Goal: Information Seeking & Learning: Learn about a topic

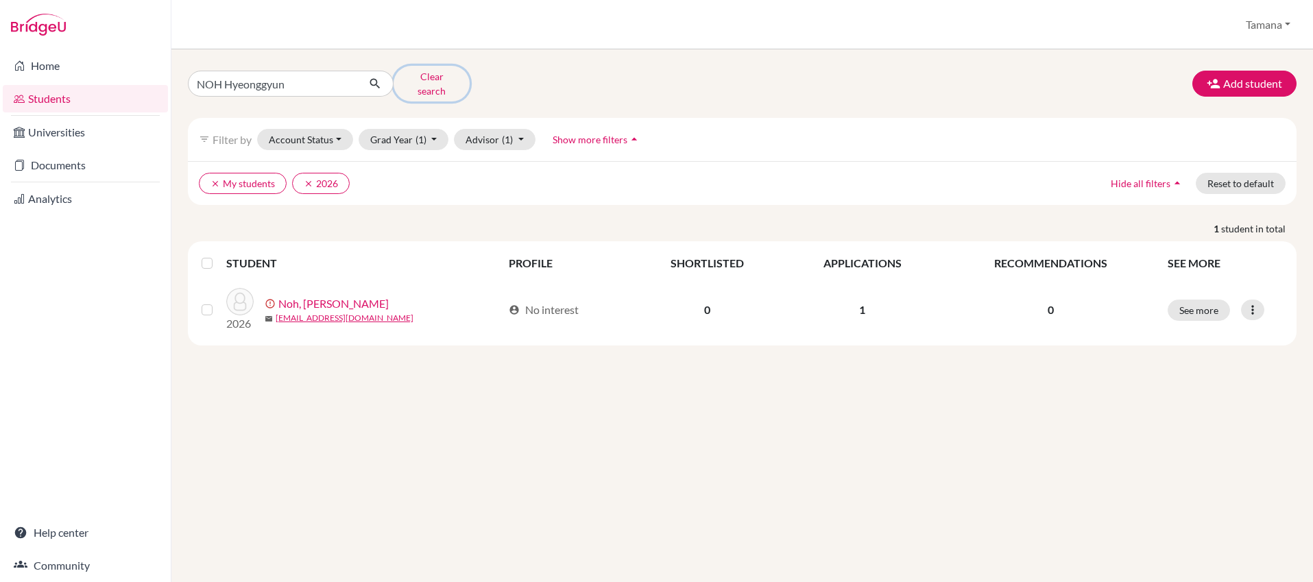
click at [426, 82] on button "Clear search" at bounding box center [431, 84] width 76 height 36
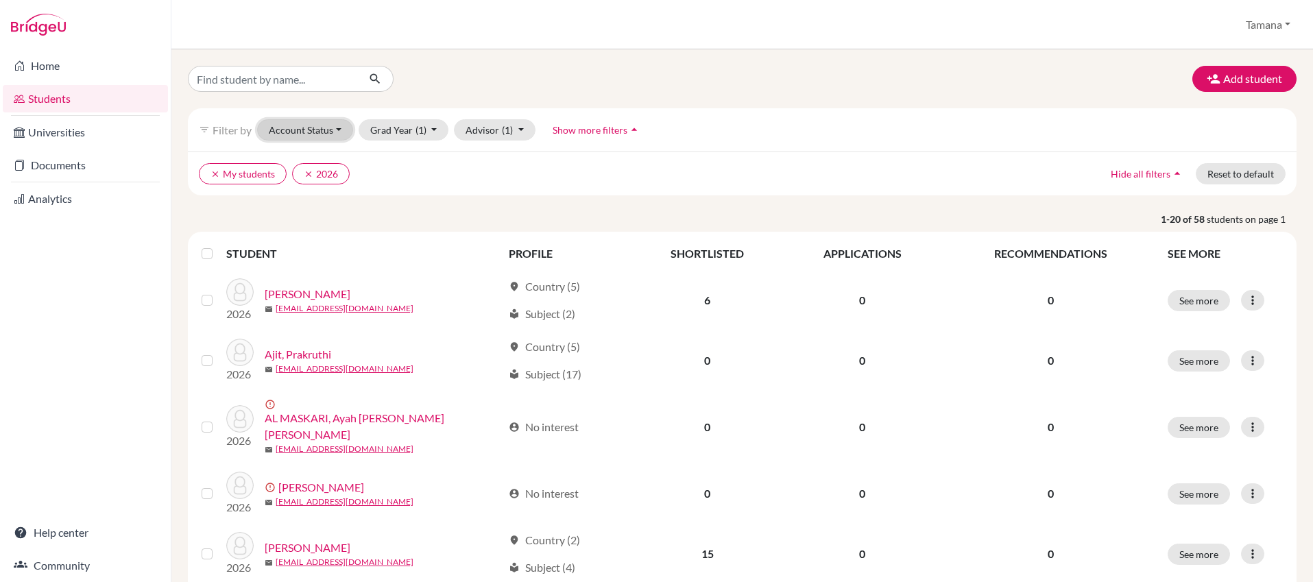
click at [351, 131] on button "Account Status" at bounding box center [305, 129] width 96 height 21
click at [427, 91] on div at bounding box center [366, 79] width 376 height 26
click at [508, 130] on span "(1)" at bounding box center [507, 130] width 11 height 12
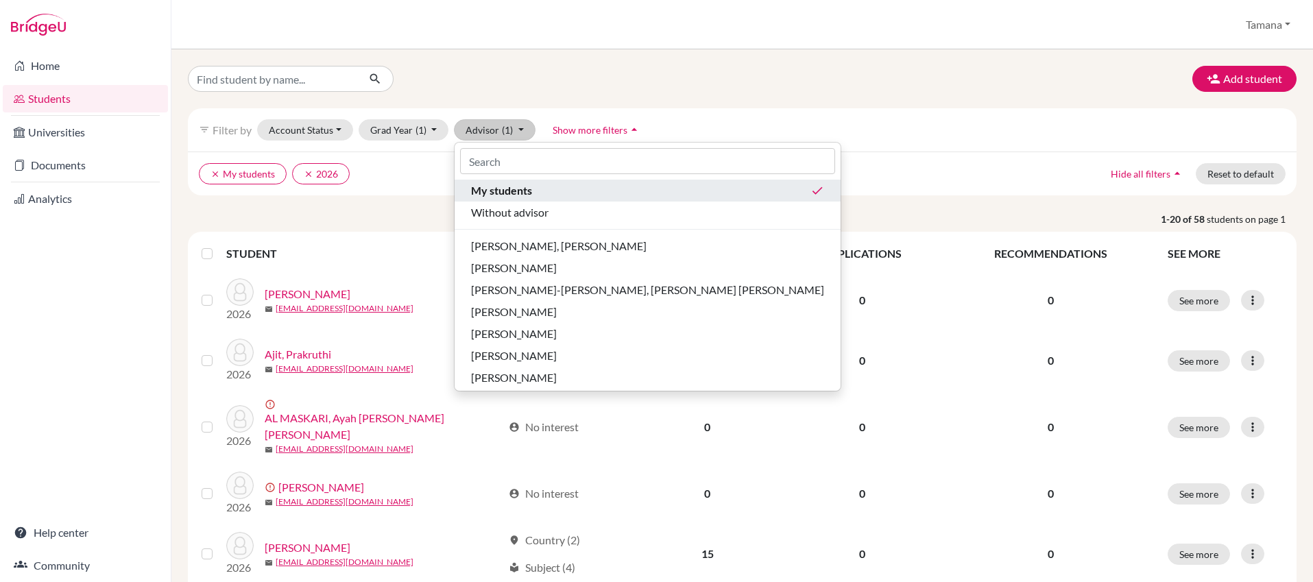
click at [521, 190] on span "My students" at bounding box center [501, 190] width 61 height 16
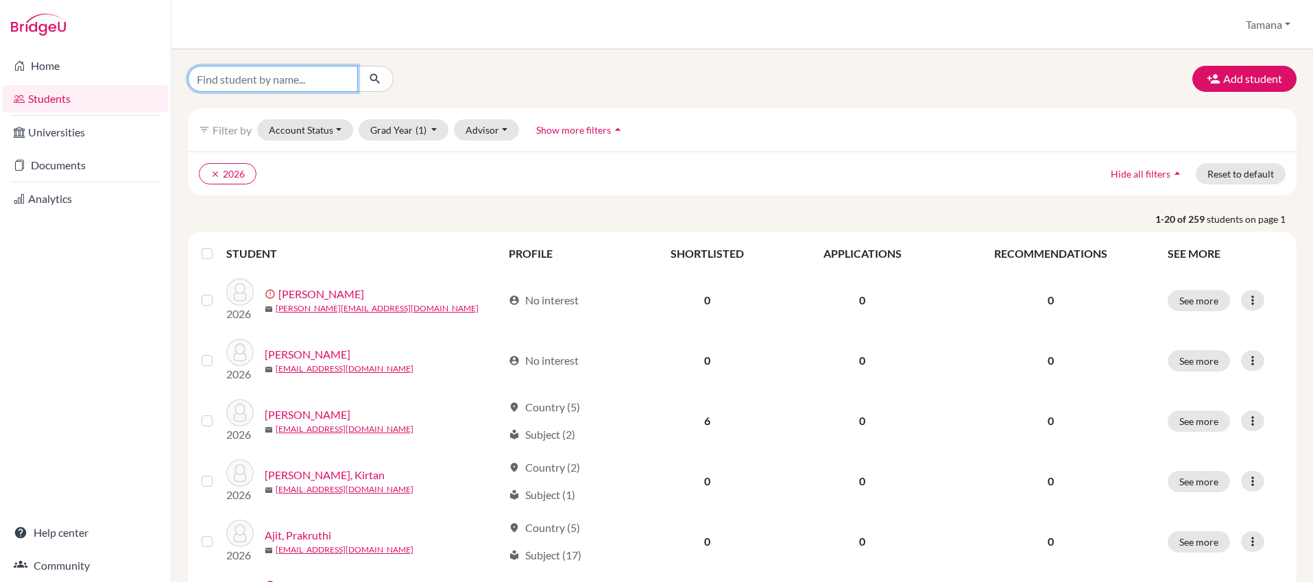
click at [330, 82] on input "Find student by name..." at bounding box center [273, 79] width 170 height 26
type input "hans"
click button "submit" at bounding box center [375, 79] width 36 height 26
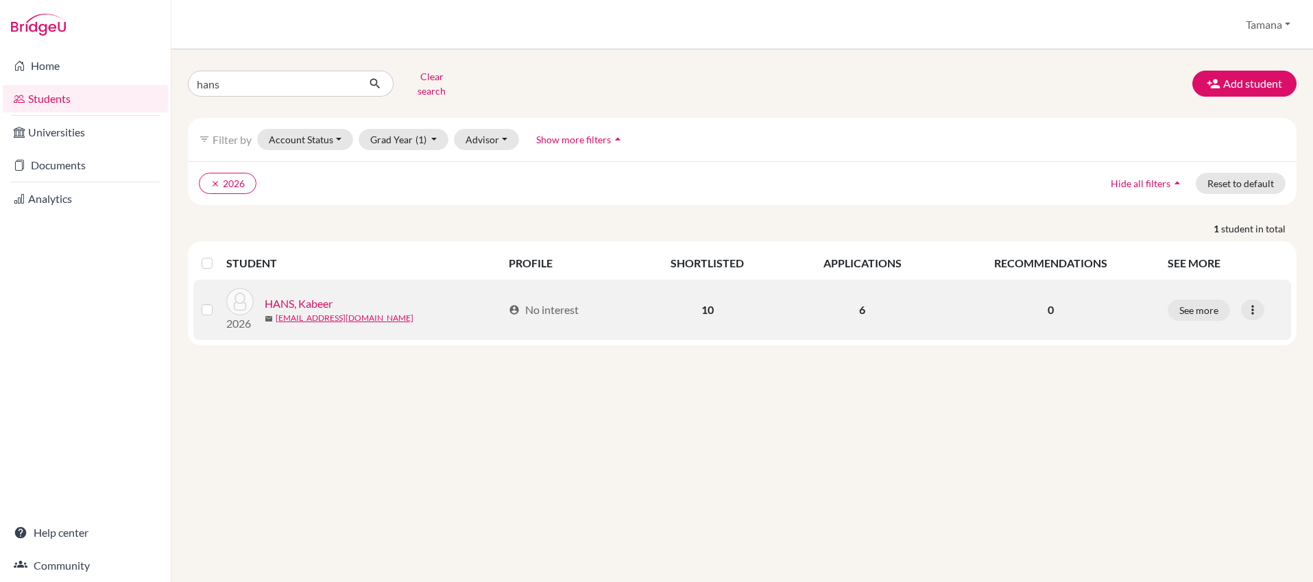
click at [298, 295] on link "HANS, Kabeer" at bounding box center [299, 303] width 68 height 16
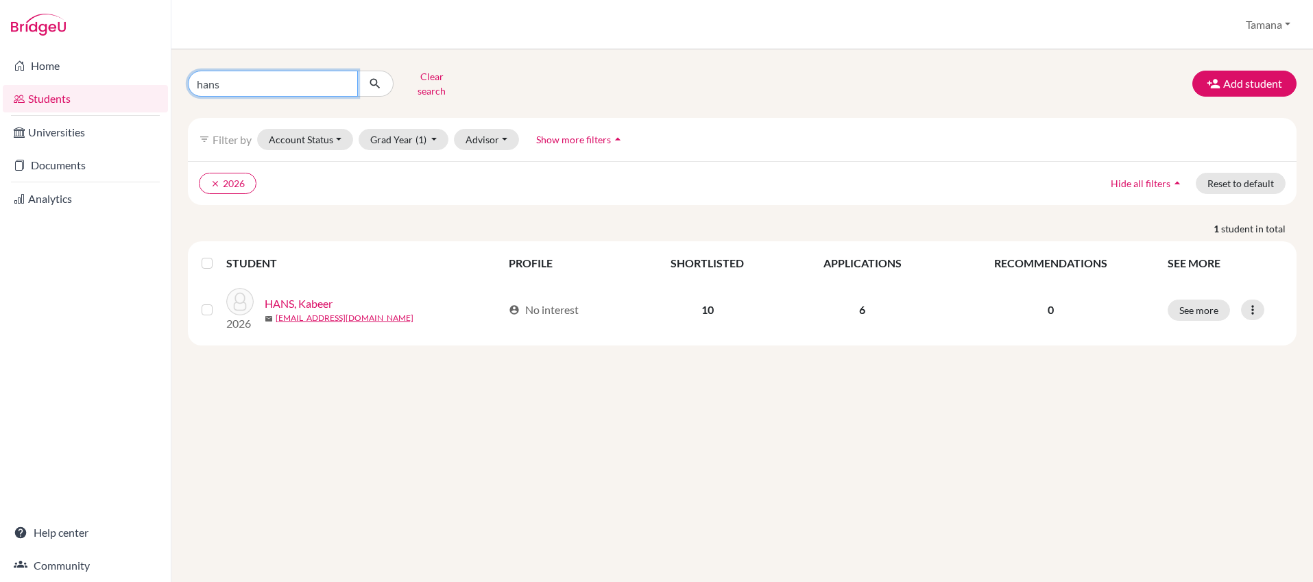
drag, startPoint x: 242, startPoint y: 74, endPoint x: 175, endPoint y: 76, distance: 67.2
click at [175, 76] on div "hans Clear search Add student filter_list Filter by Account Status Active accou…" at bounding box center [741, 315] width 1141 height 533
type input "suchan"
click button "submit" at bounding box center [375, 84] width 36 height 26
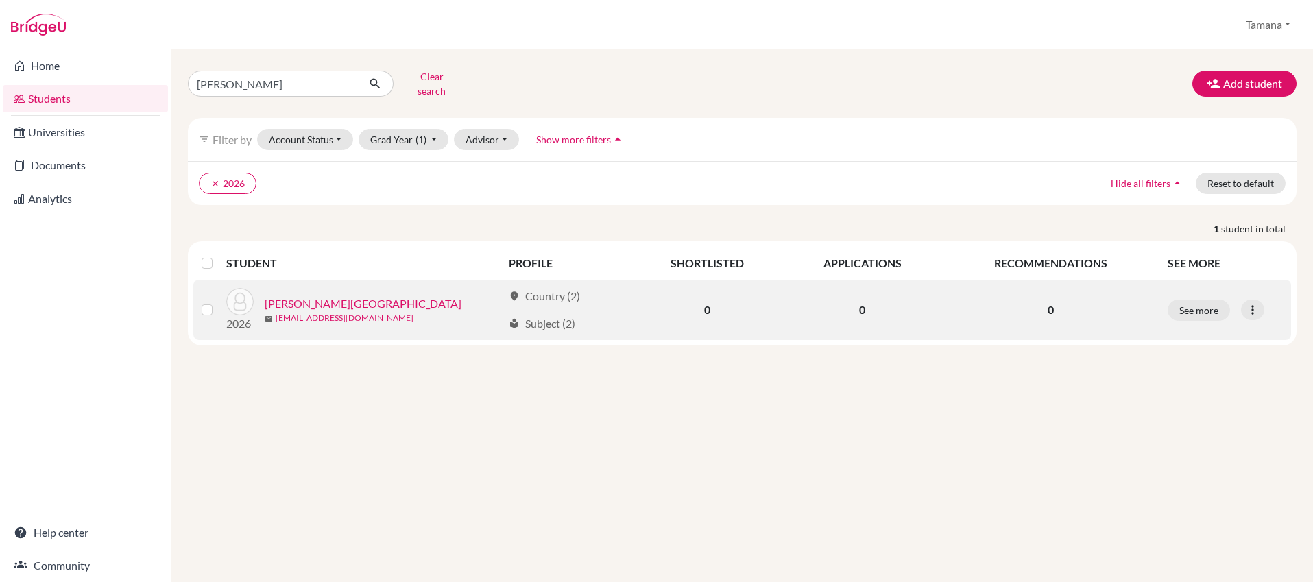
click at [298, 295] on link "[PERSON_NAME][GEOGRAPHIC_DATA]" at bounding box center [363, 303] width 197 height 16
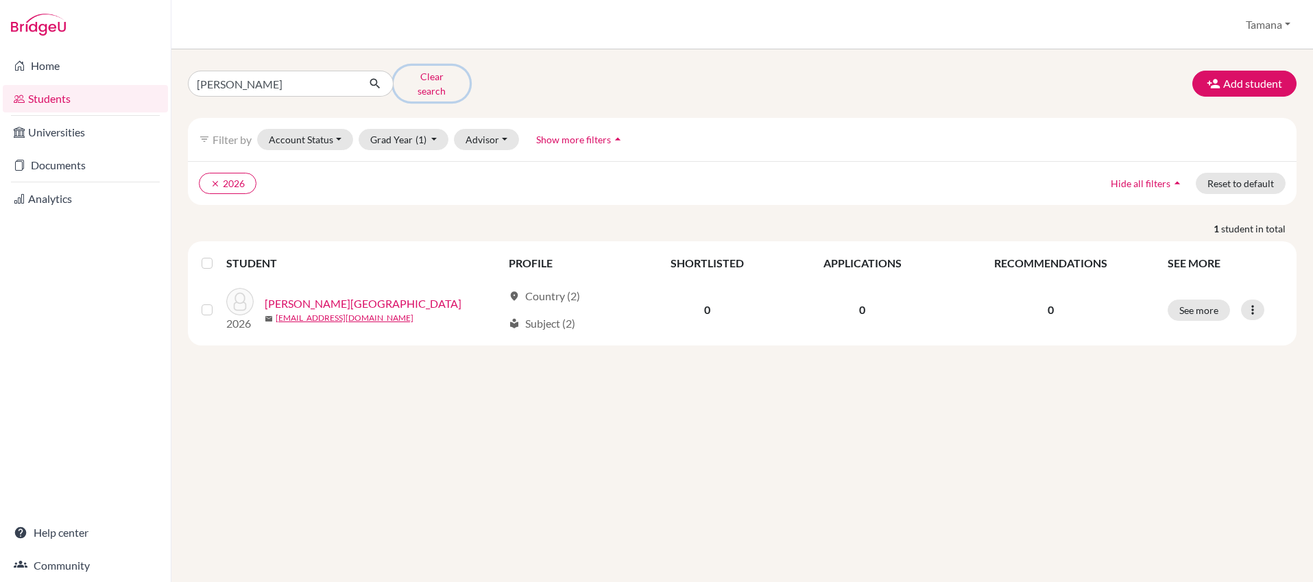
click at [419, 78] on button "Clear search" at bounding box center [431, 84] width 76 height 36
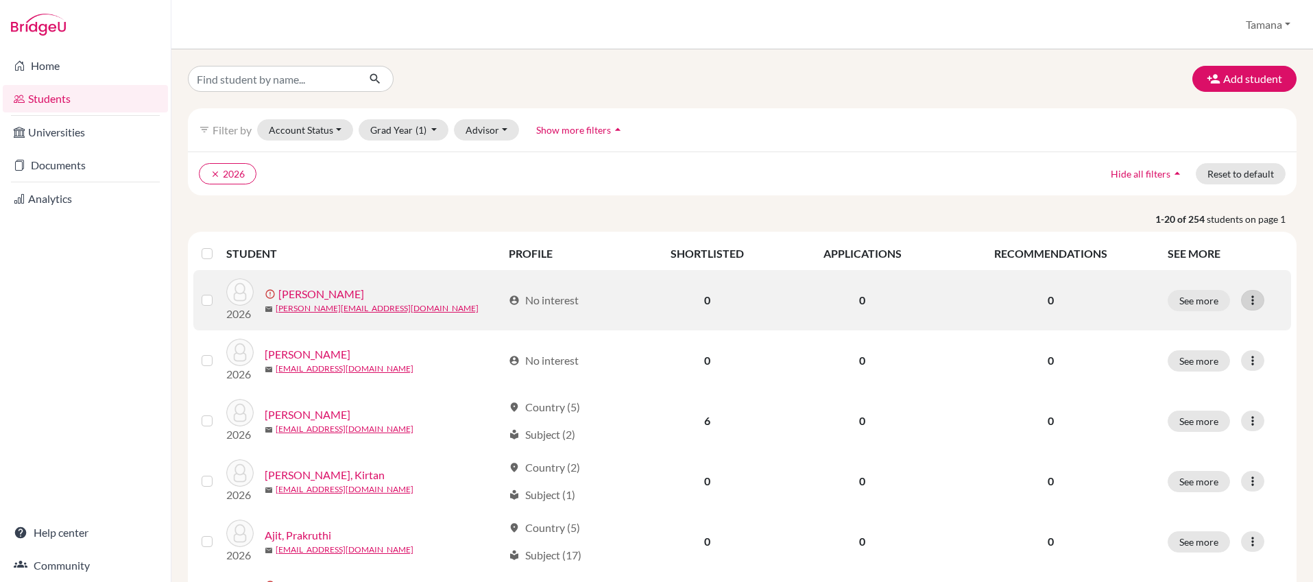
click at [1254, 296] on icon at bounding box center [1253, 300] width 14 height 14
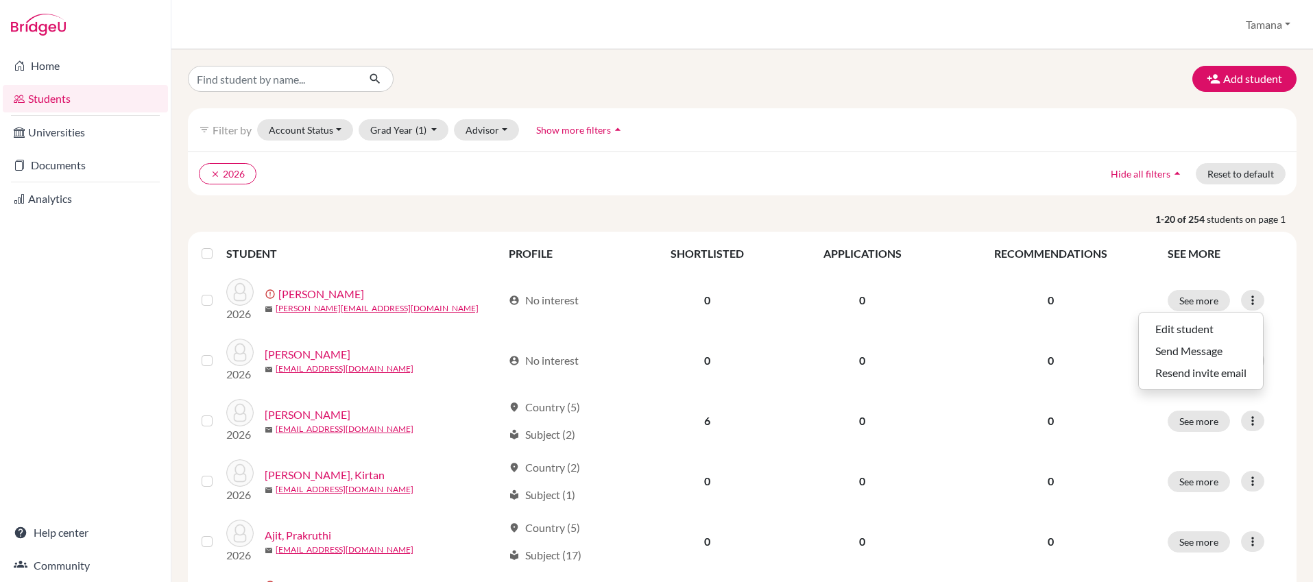
click at [997, 162] on div "clear 2026 Hide all filters arrow_drop_up Reset to default" at bounding box center [742, 173] width 1108 height 44
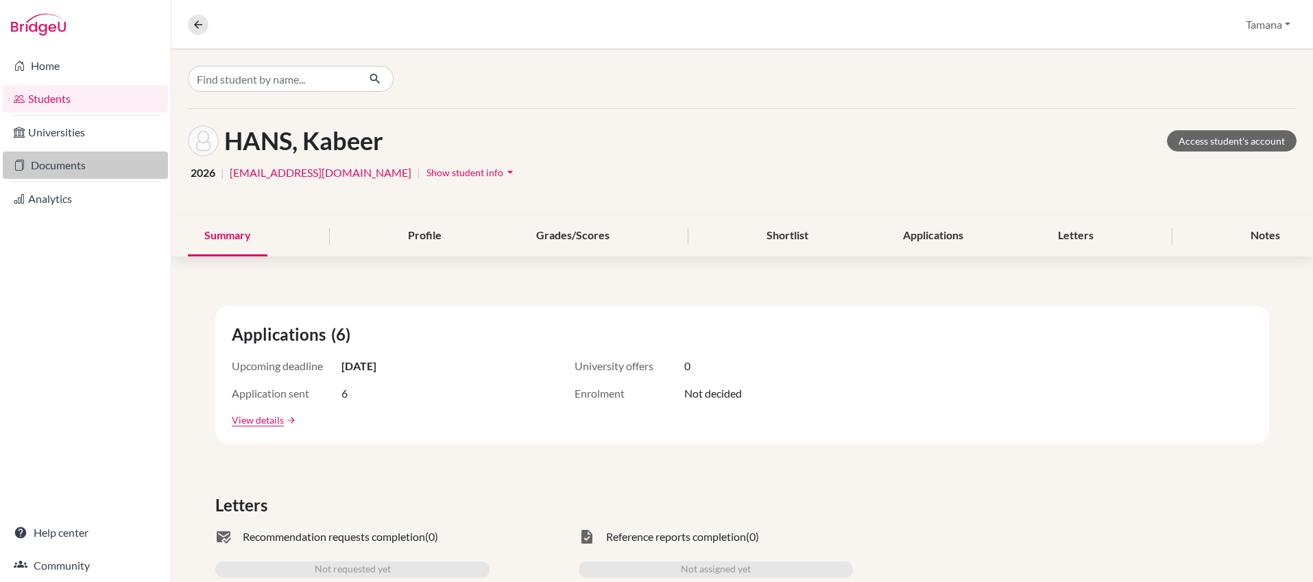
click at [60, 165] on link "Documents" at bounding box center [85, 164] width 165 height 27
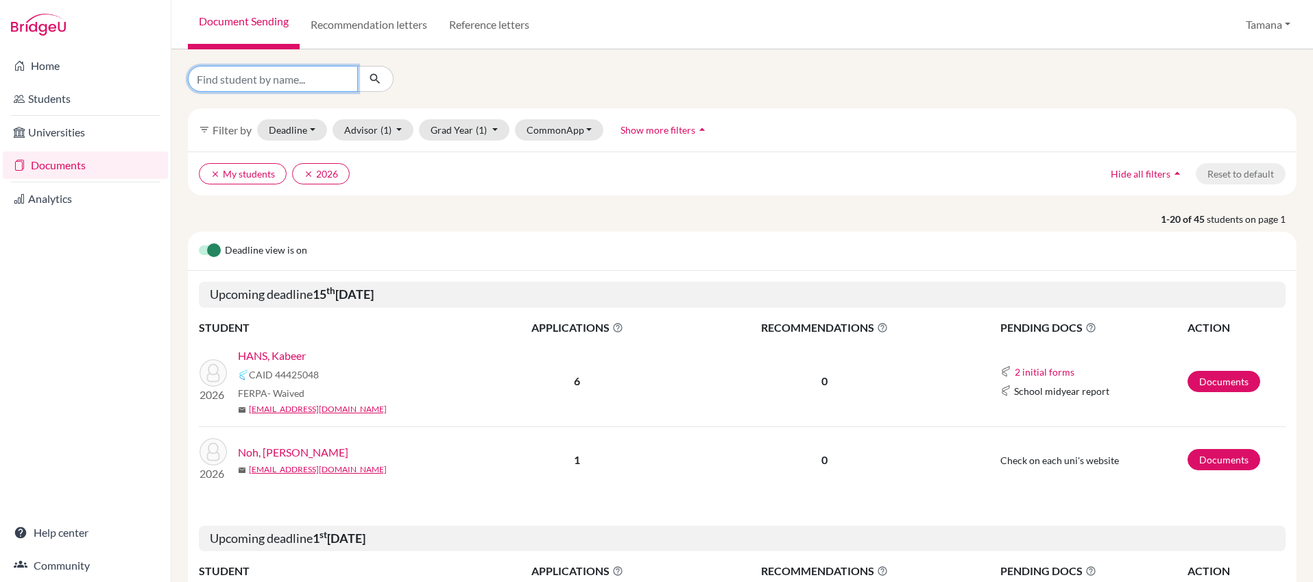
click at [279, 86] on input "Find student by name..." at bounding box center [273, 79] width 170 height 26
type input "hans"
click button "submit" at bounding box center [375, 79] width 36 height 26
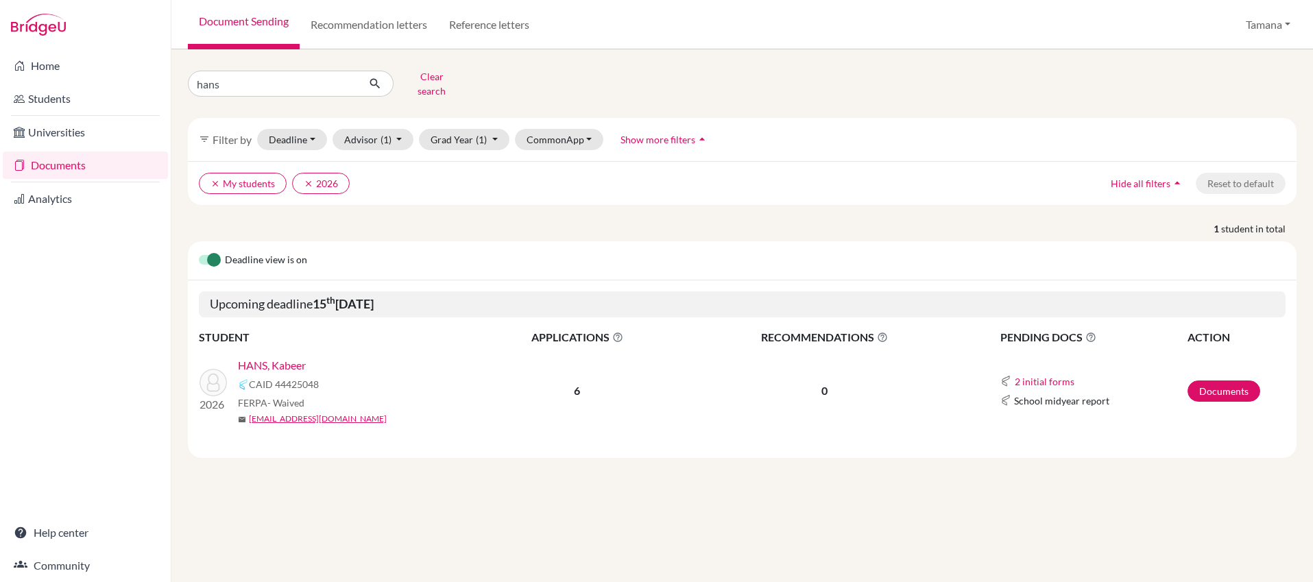
click at [291, 357] on link "HANS, Kabeer" at bounding box center [272, 365] width 68 height 16
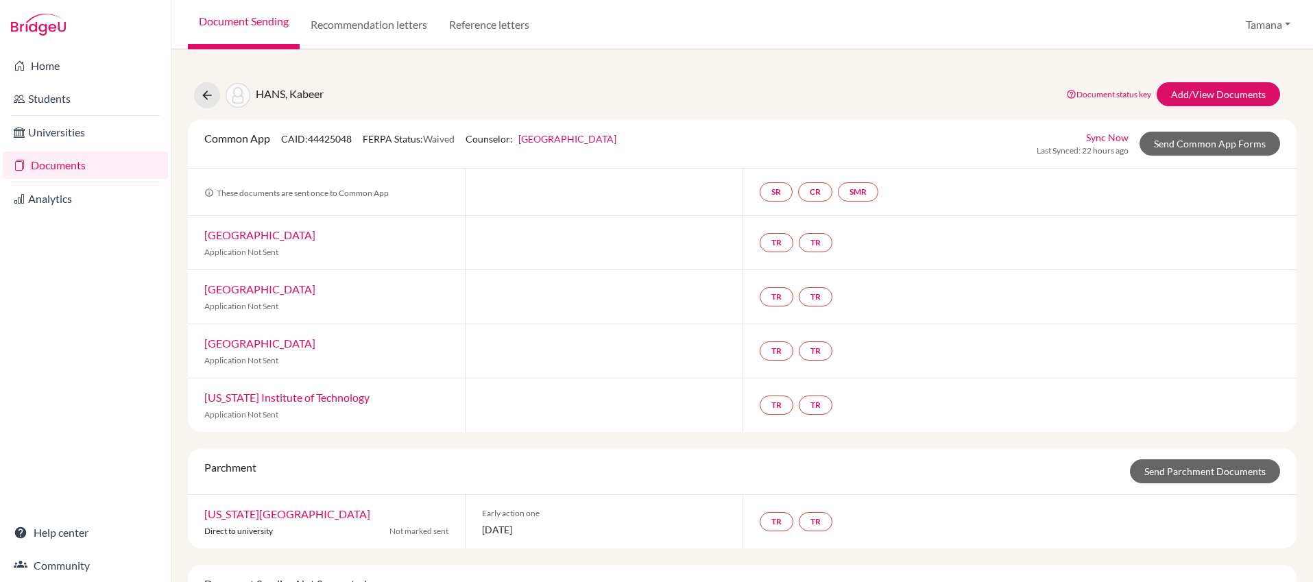
scroll to position [92, 0]
